Goal: Find specific page/section: Find specific page/section

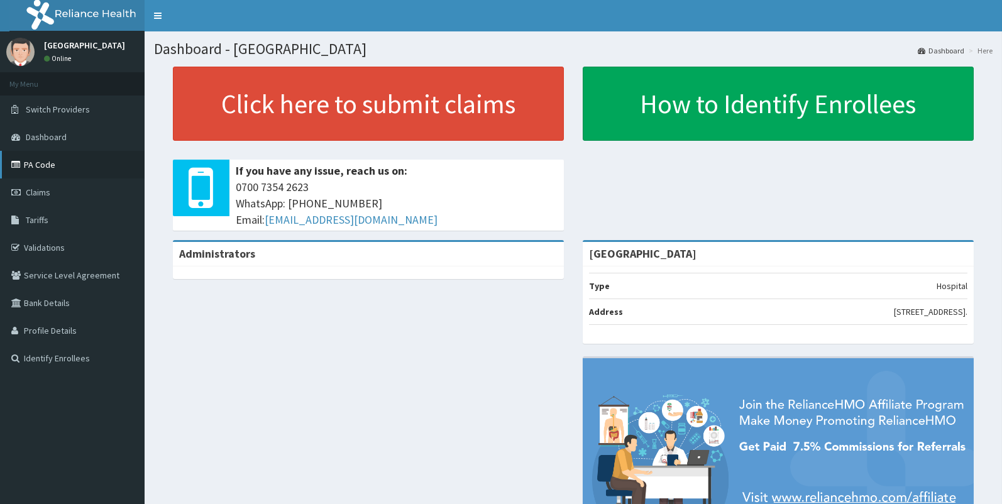
click at [12, 168] on icon at bounding box center [17, 164] width 13 height 9
click at [41, 165] on link "PA Code" at bounding box center [72, 165] width 145 height 28
click at [47, 160] on link "PA Code" at bounding box center [72, 165] width 145 height 28
click at [48, 160] on link "PA Code" at bounding box center [72, 165] width 145 height 28
click at [68, 159] on link "PA Code" at bounding box center [72, 165] width 145 height 28
